Goal: Check status: Check status

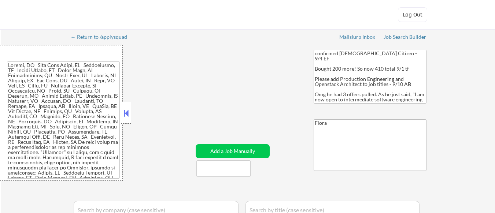
select select ""applied""
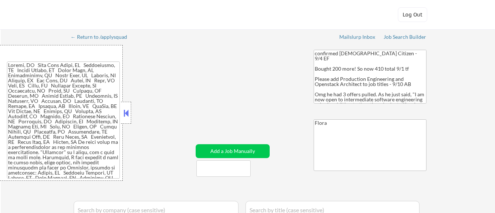
select select ""applied""
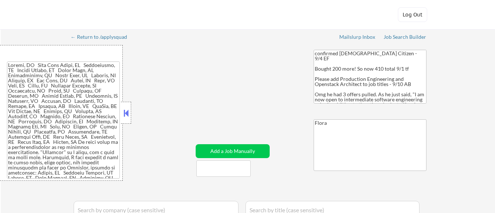
select select ""applied""
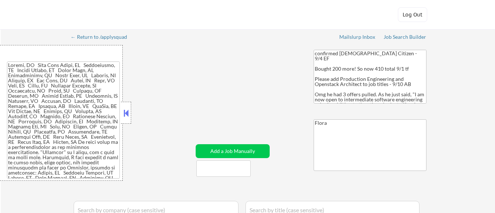
select select ""applied""
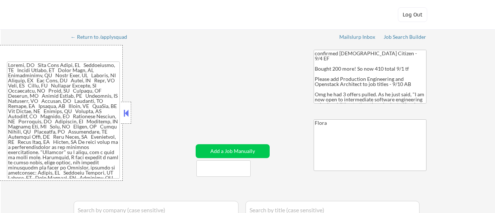
select select ""applied""
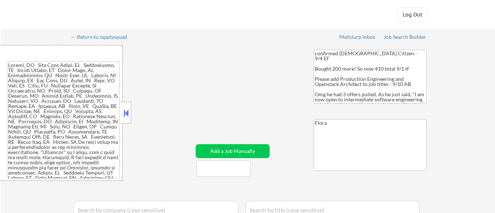
select select ""applied""
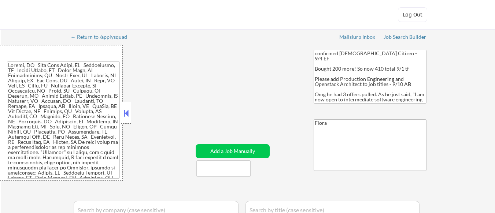
select select ""applied""
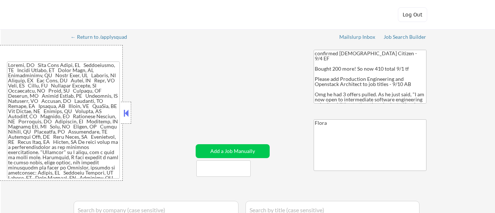
select select ""applied""
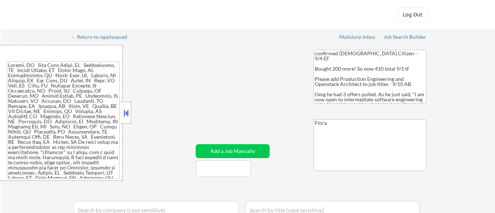
select select ""applied""
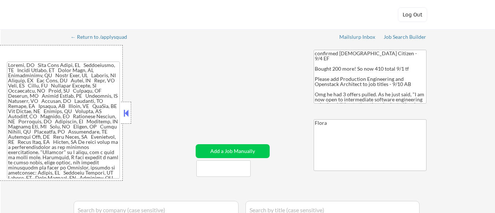
select select ""applied""
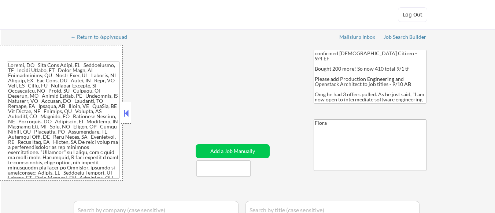
select select ""applied""
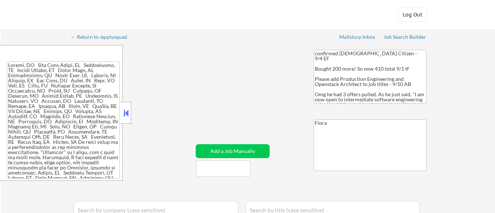
select select ""applied""
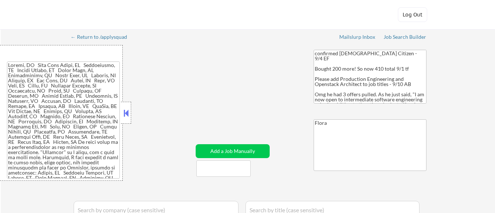
select select ""applied""
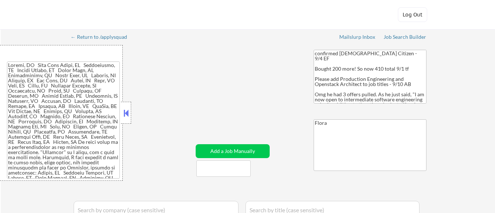
select select ""applied""
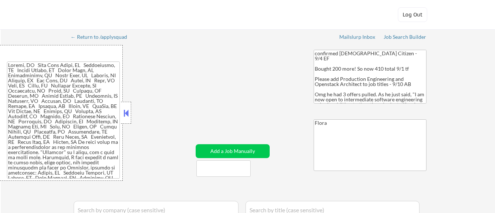
select select ""applied""
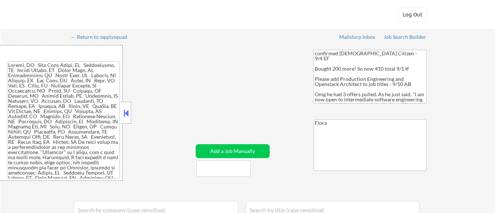
select select ""applied""
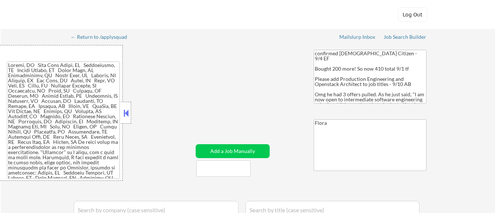
select select ""applied""
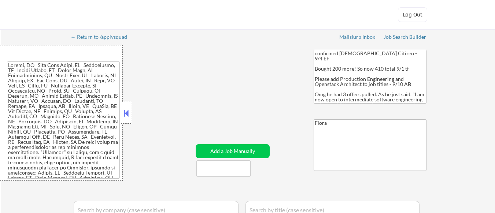
select select ""applied""
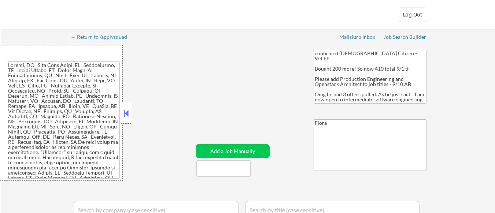
select select ""applied""
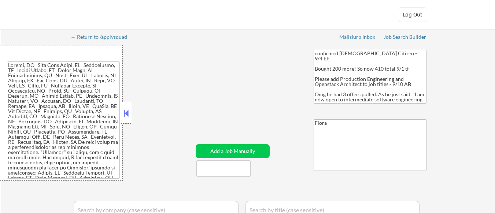
select select ""applied""
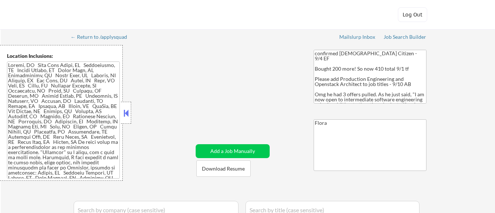
select select ""pending""
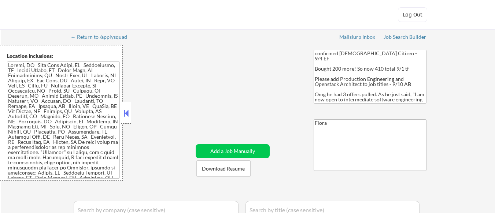
select select ""pending""
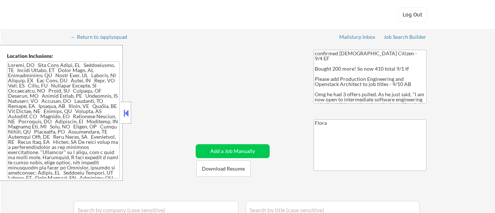
select select ""pending""
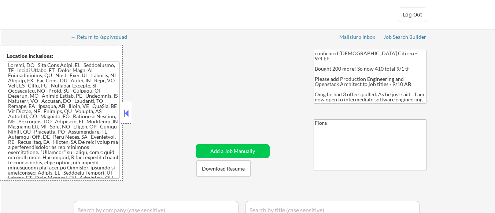
select select ""pending""
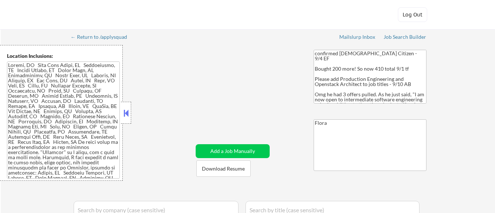
select select ""pending""
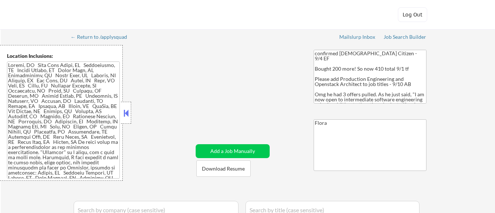
select select ""pending""
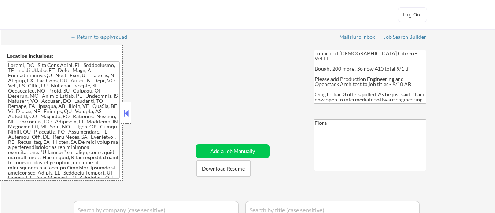
select select ""pending""
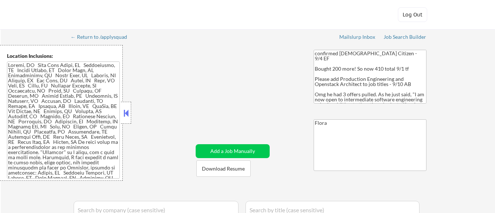
select select ""pending""
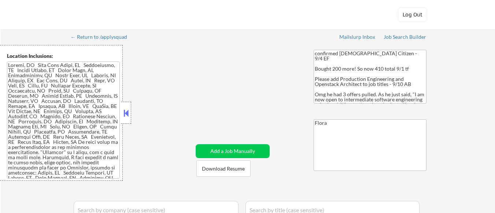
select select ""pending""
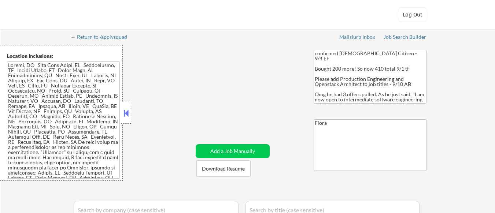
select select ""pending""
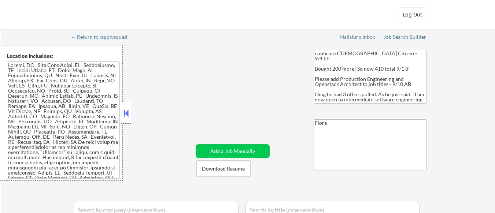
select select ""pending""
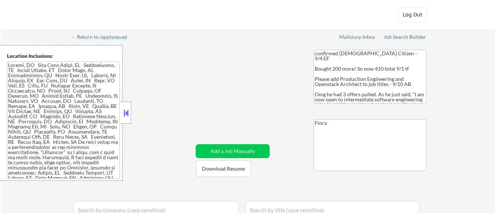
select select ""pending""
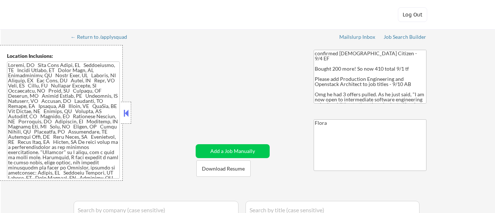
select select ""pending""
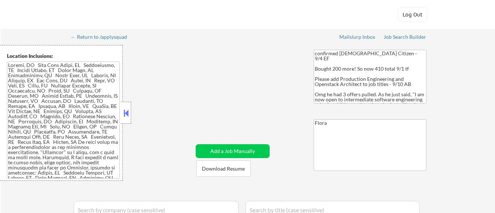
select select ""pending""
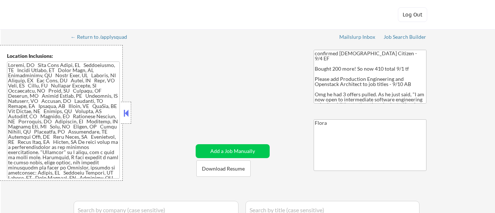
select select ""pending""
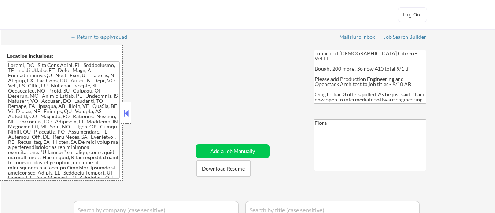
select select ""pending""
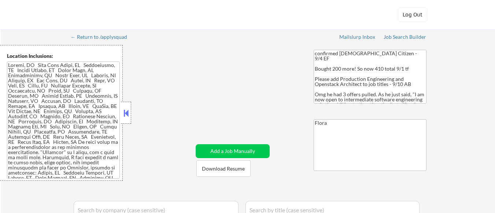
select select ""pending""
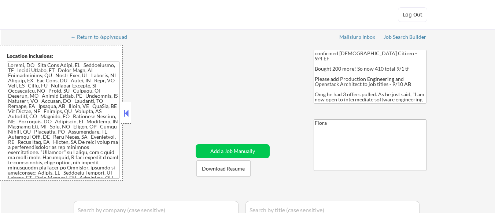
select select ""pending""
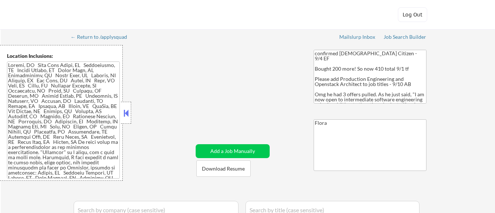
select select ""pending""
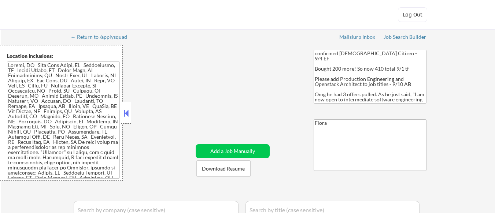
select select ""pending""
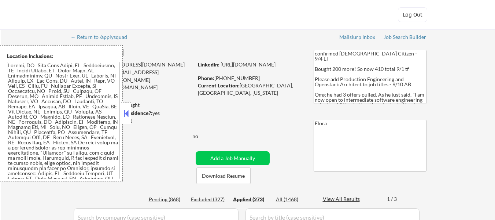
select select ""applied""
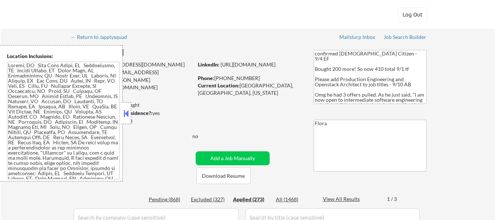
select select ""applied""
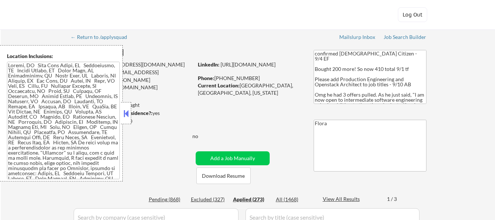
select select ""applied""
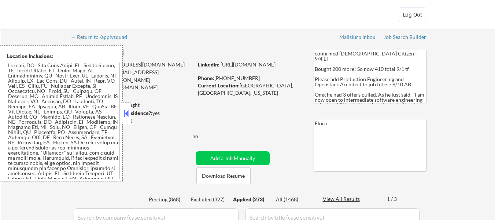
select select ""applied""
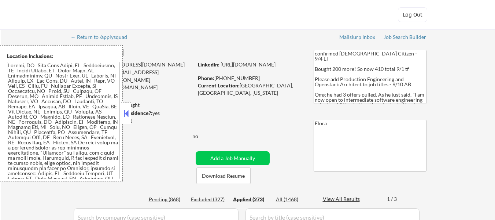
select select ""applied""
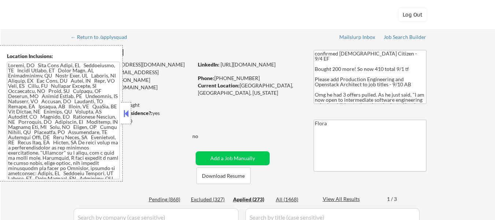
select select ""applied""
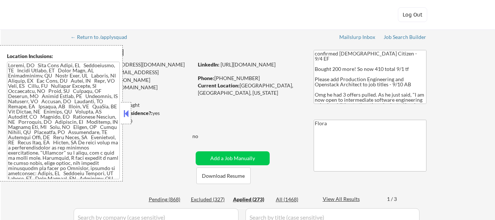
select select ""applied""
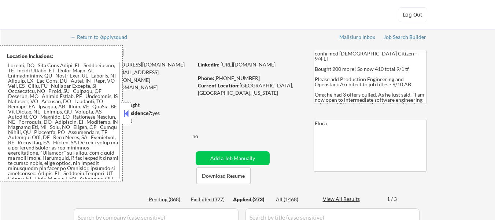
select select ""applied""
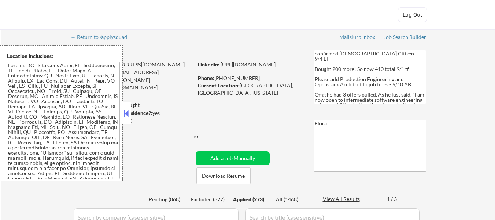
select select ""applied""
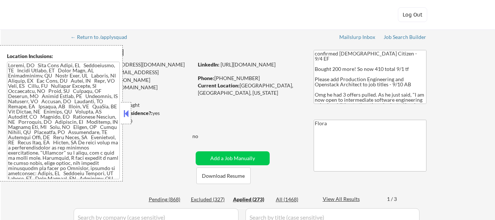
select select ""applied""
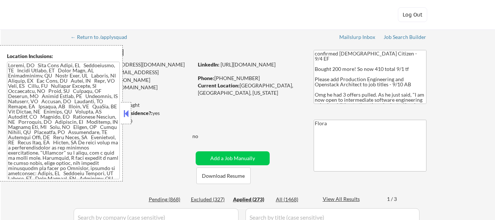
select select ""applied""
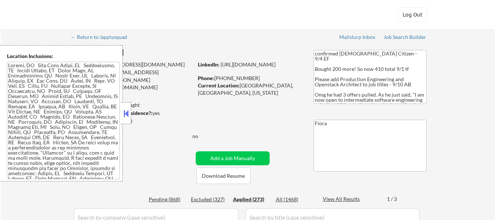
select select ""applied""
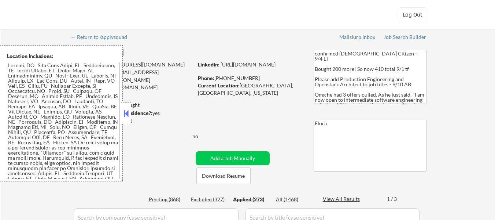
select select ""applied""
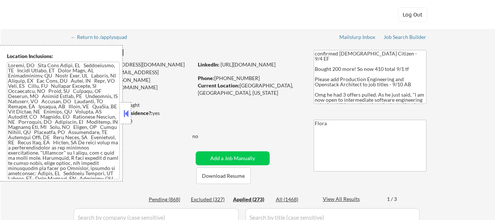
select select ""applied""
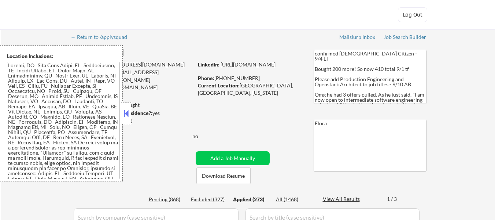
select select ""applied""
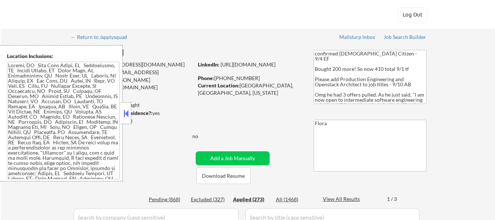
select select ""applied""
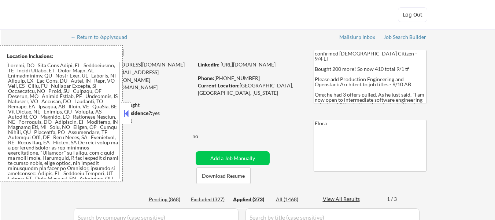
select select ""applied""
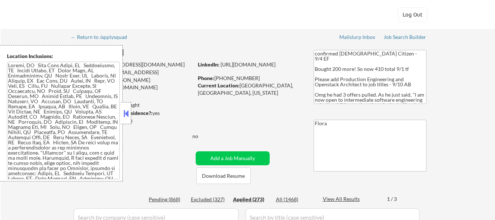
select select ""applied""
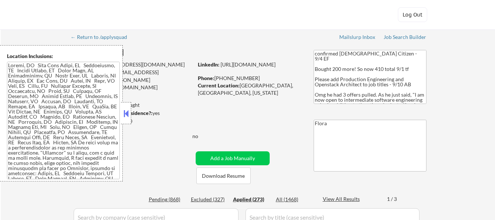
select select ""applied""
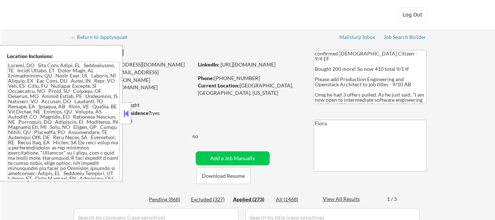
select select ""applied""
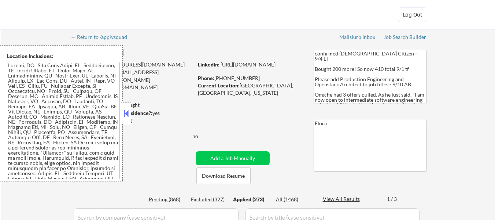
scroll to position [147, 0]
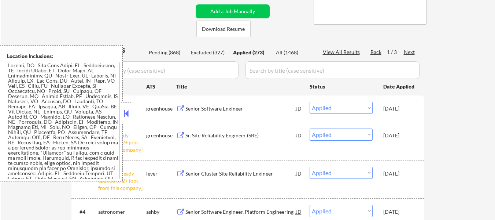
click at [126, 116] on button at bounding box center [126, 113] width 8 height 11
